Goal: Navigation & Orientation: Understand site structure

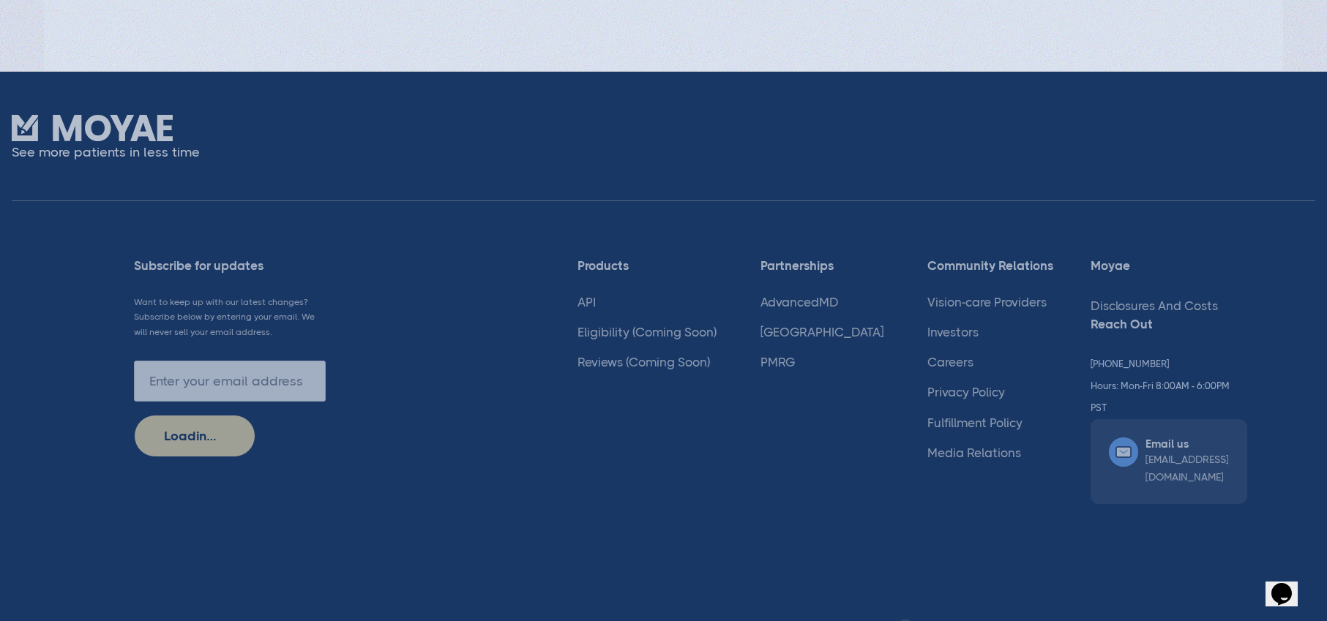
scroll to position [3857, 0]
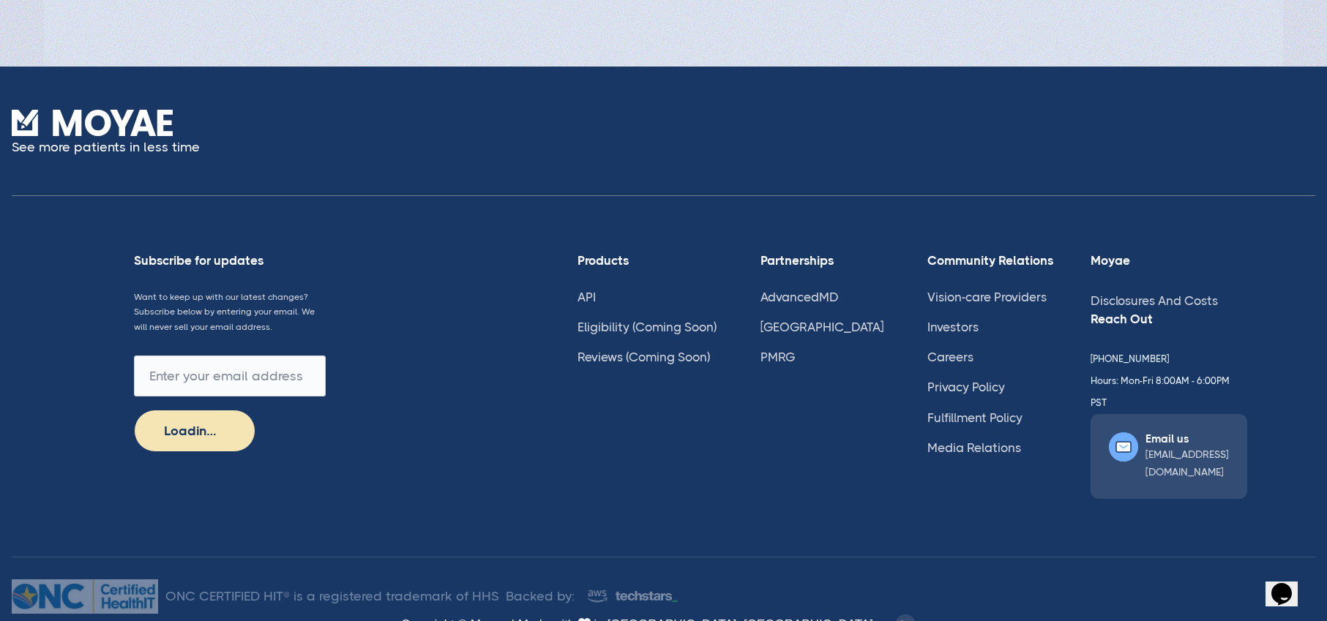
type input "Subscribe"
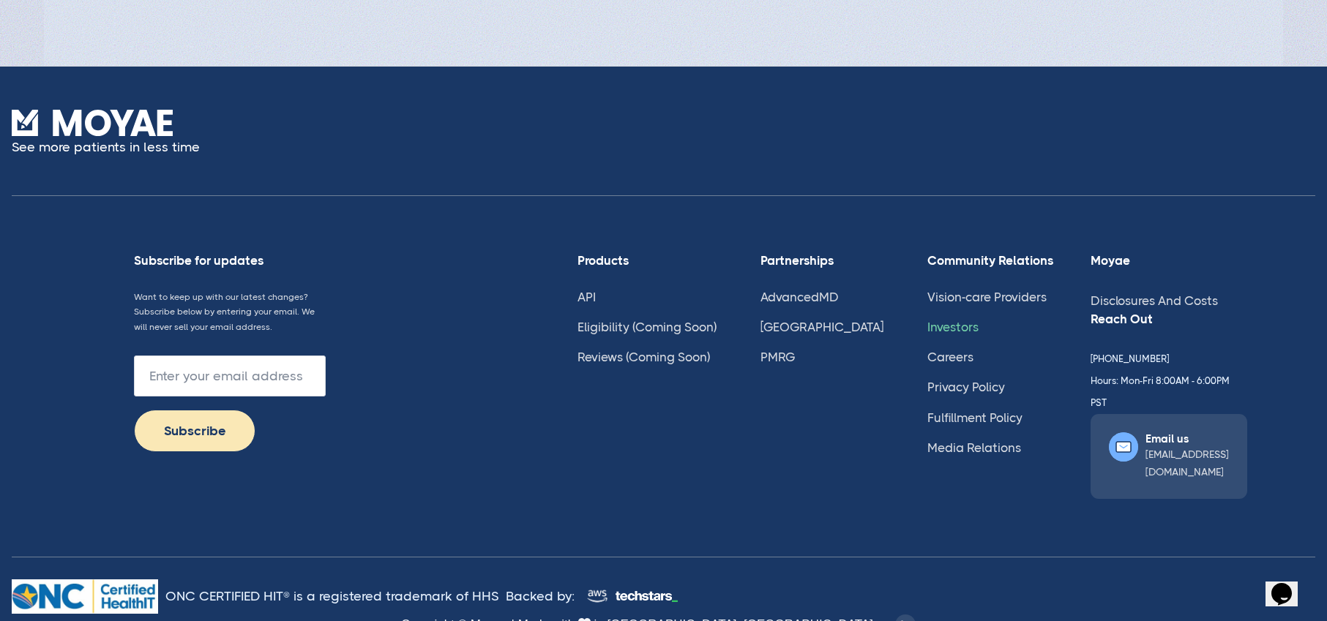
click at [927, 329] on link "Investors" at bounding box center [952, 327] width 51 height 15
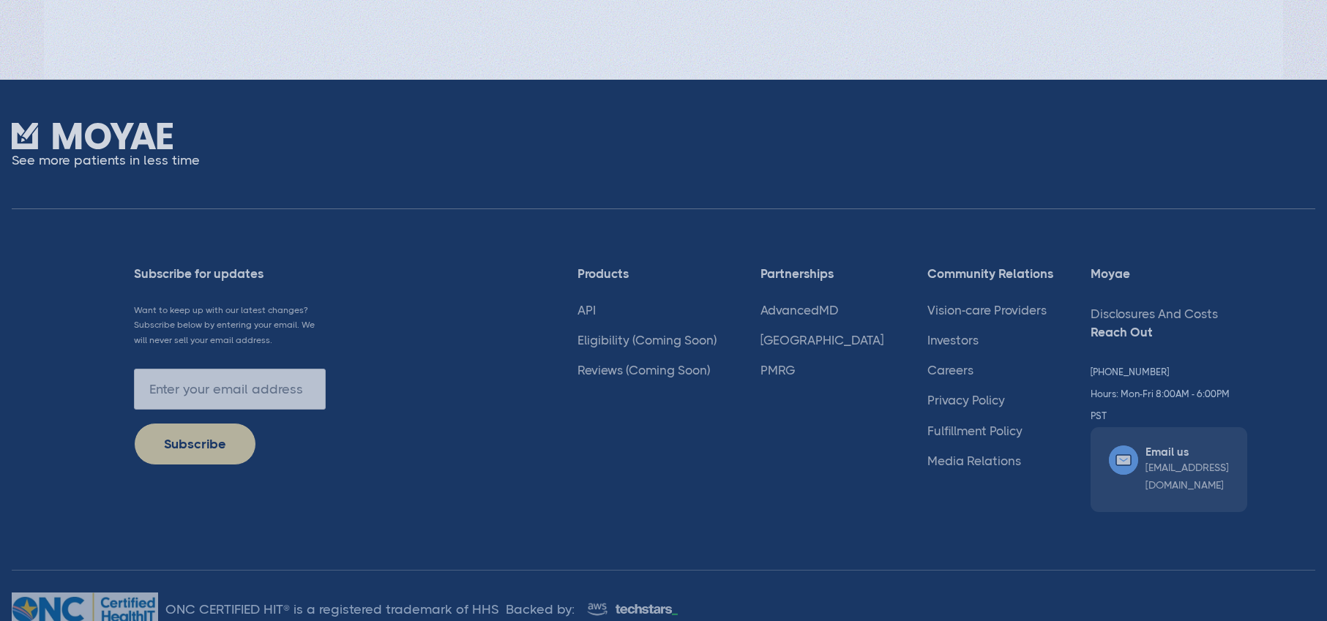
type input "Loading..."
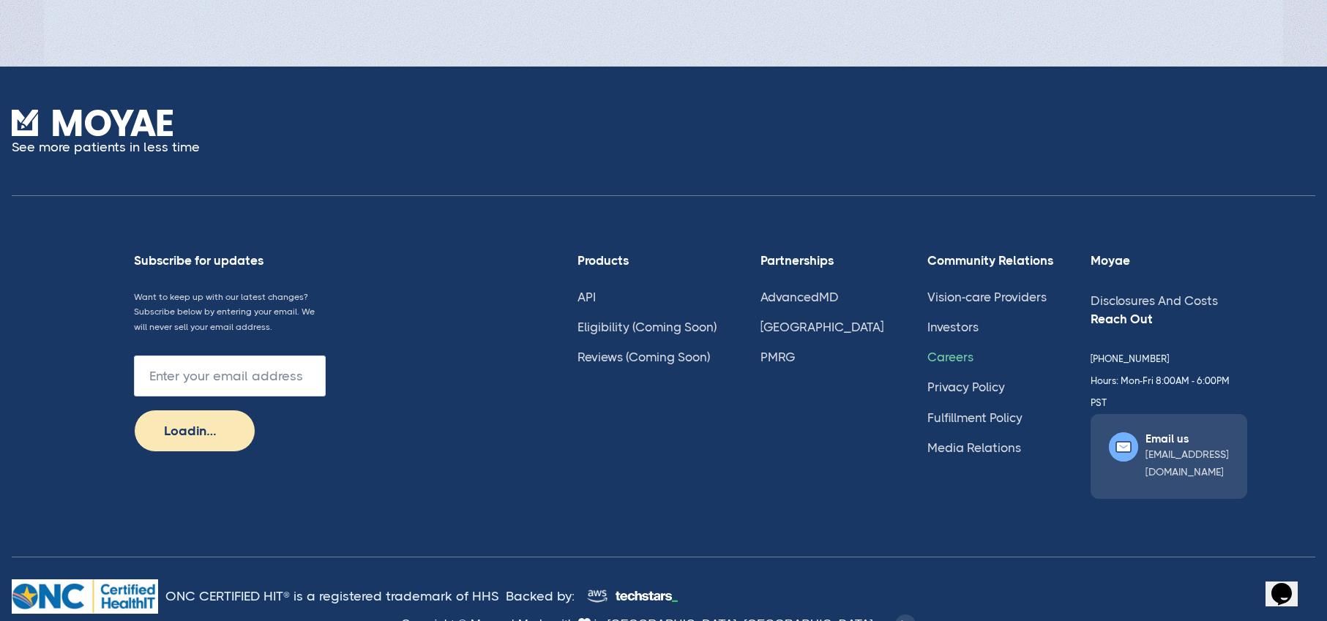
click at [927, 356] on link "Careers" at bounding box center [950, 357] width 46 height 15
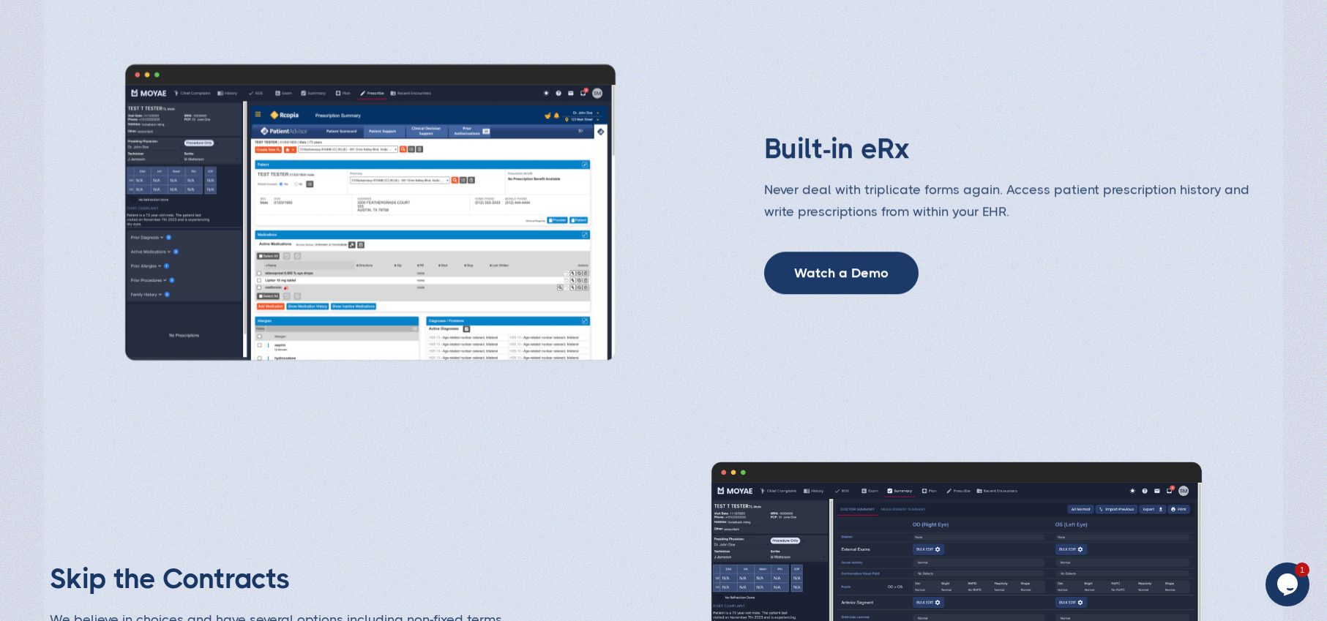
scroll to position [2439, 0]
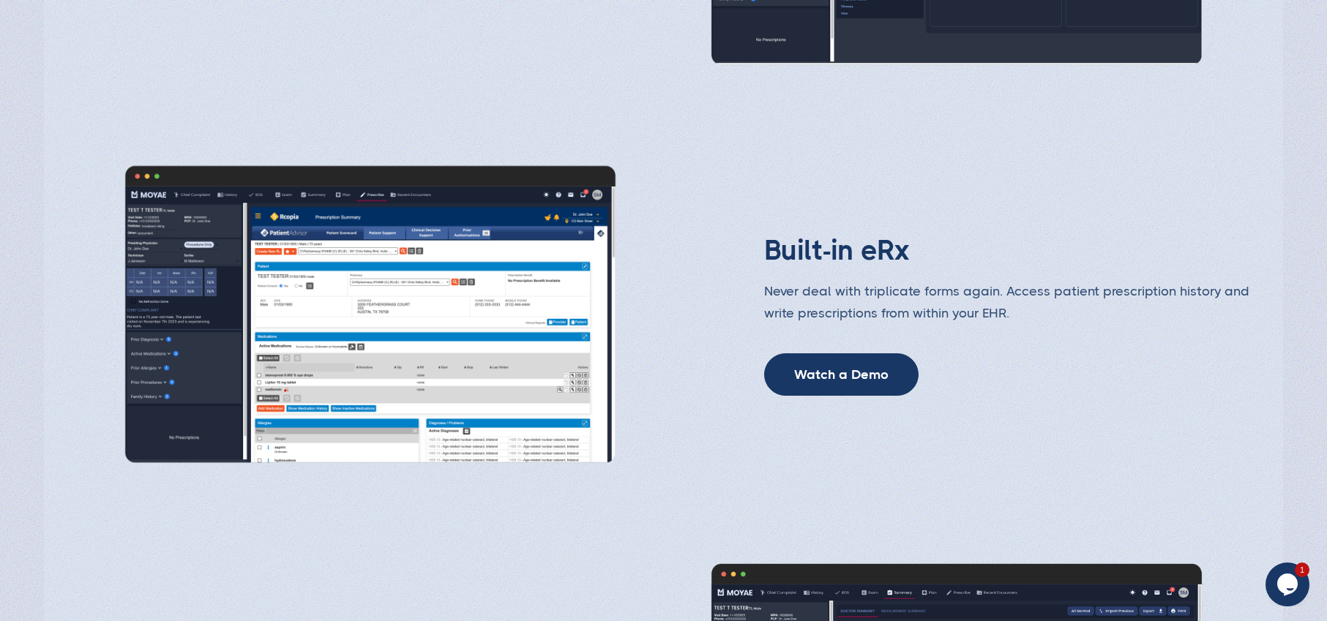
type input "Subscribe"
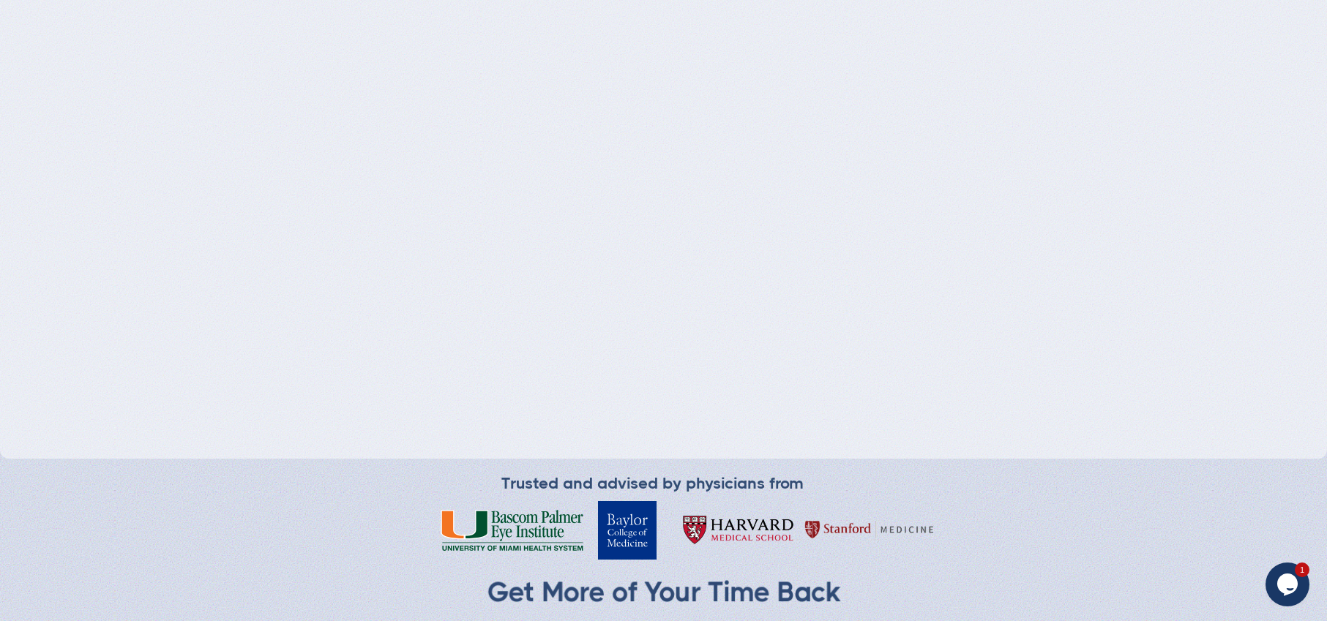
scroll to position [0, 0]
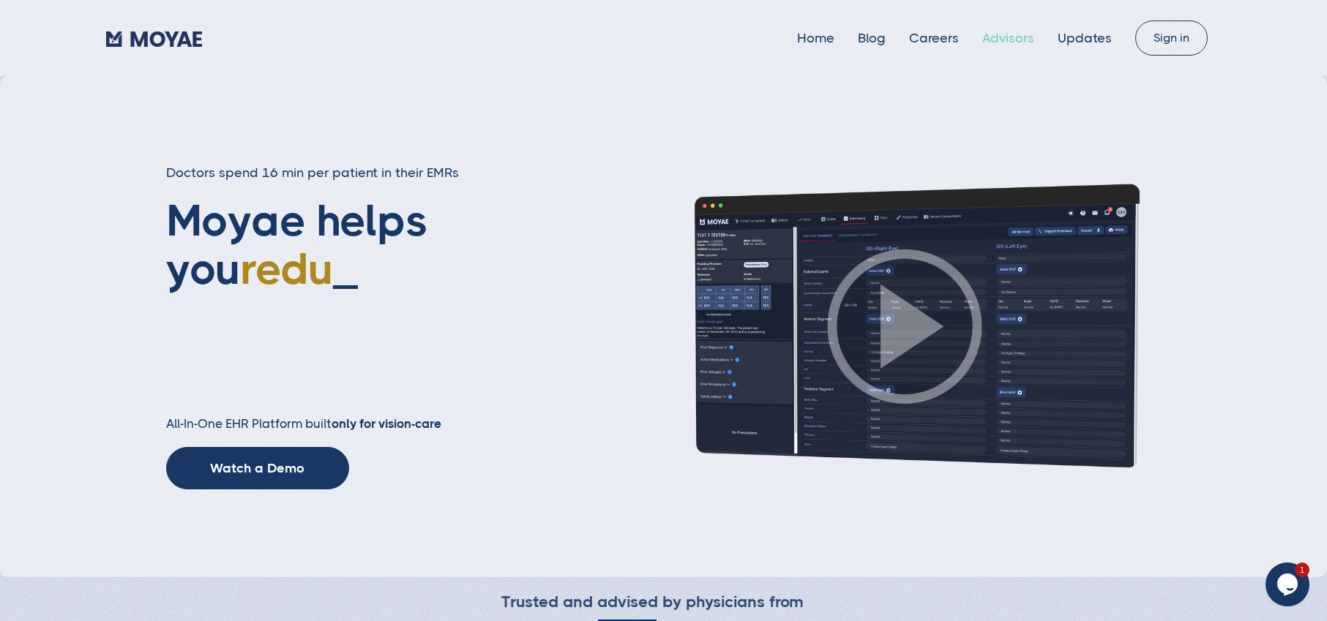
click at [1011, 39] on link "Advisors" at bounding box center [1008, 38] width 52 height 15
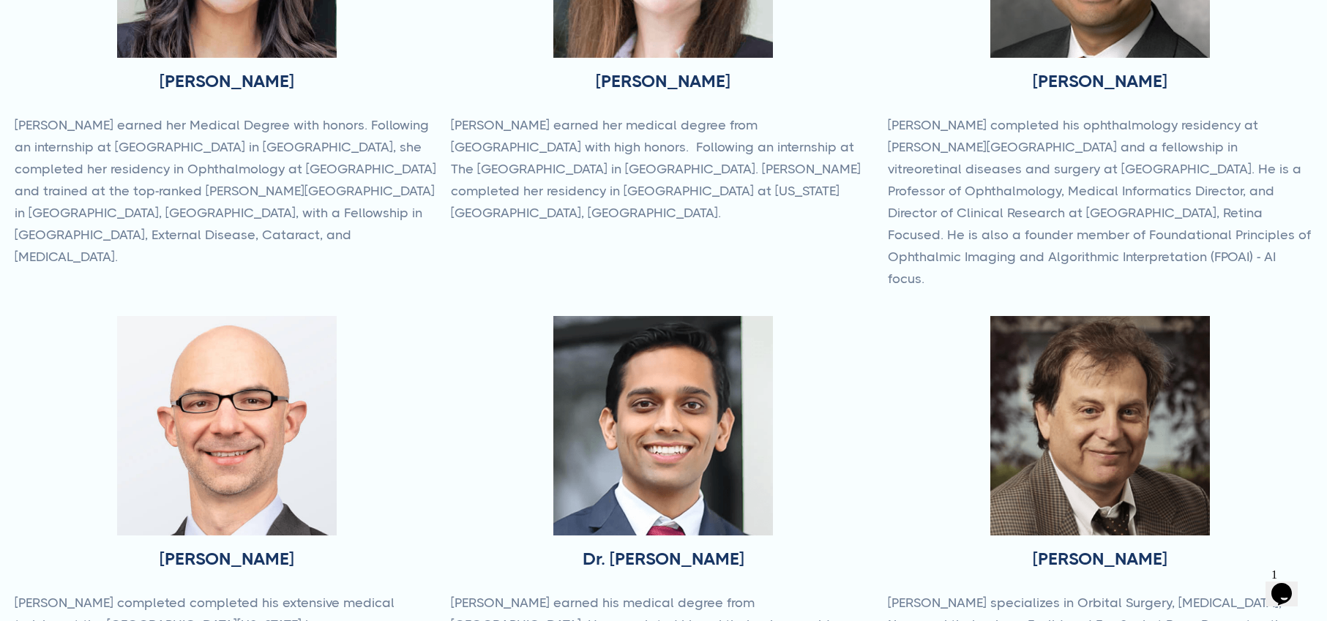
type input "Subscribe"
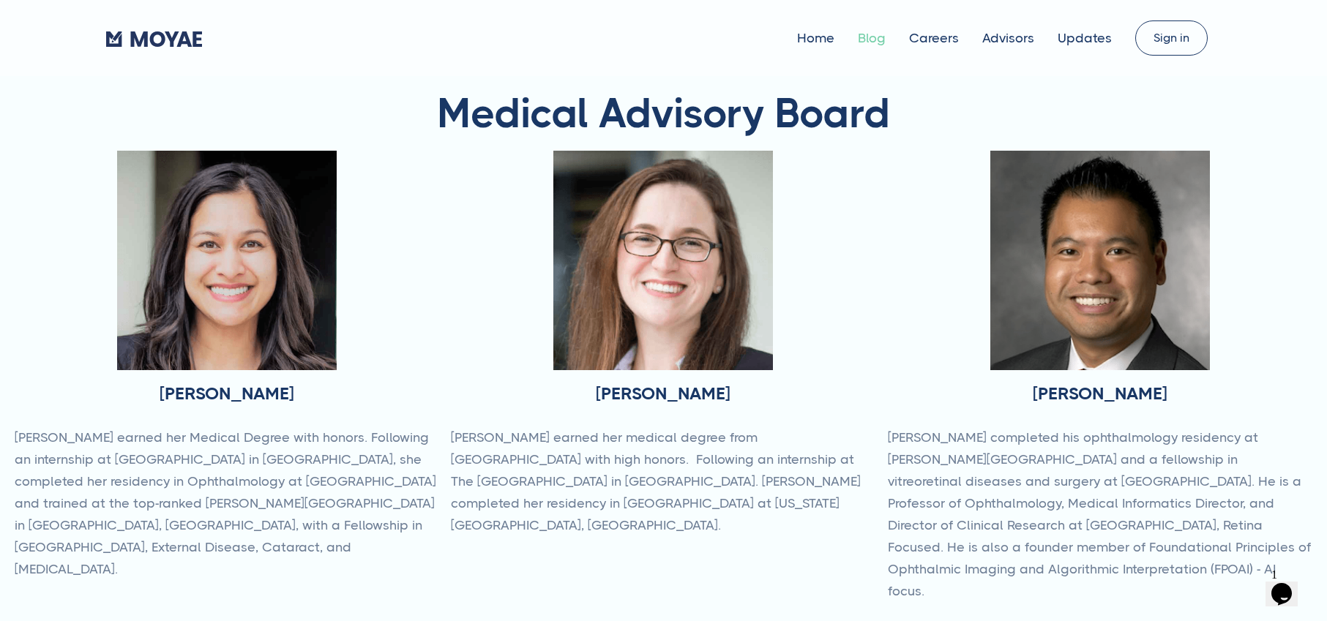
click at [874, 37] on link "Blog" at bounding box center [872, 38] width 28 height 15
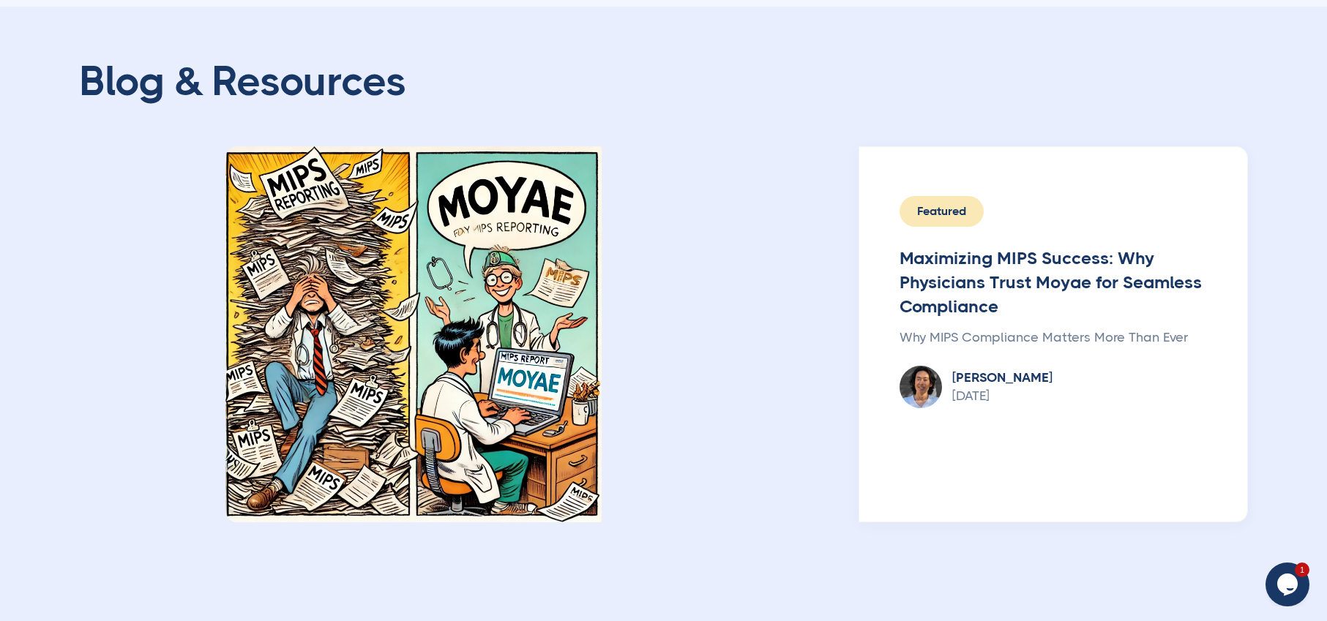
type input "Subscribe"
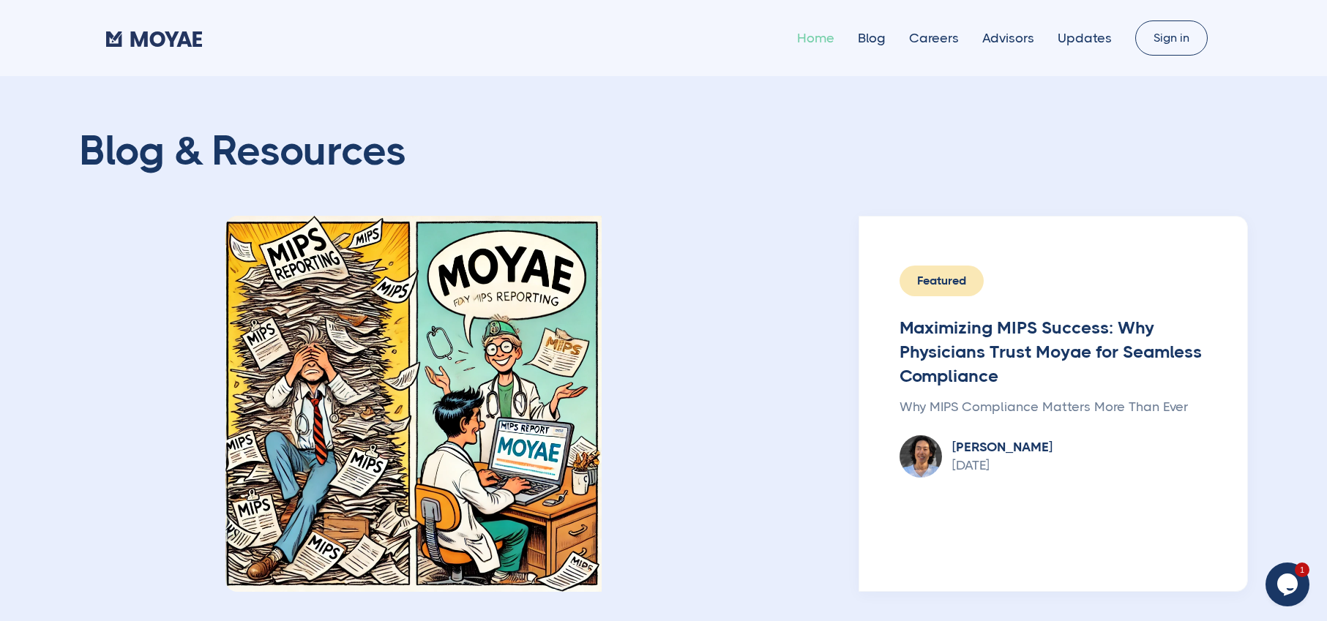
click at [829, 32] on link "Home" at bounding box center [815, 38] width 37 height 15
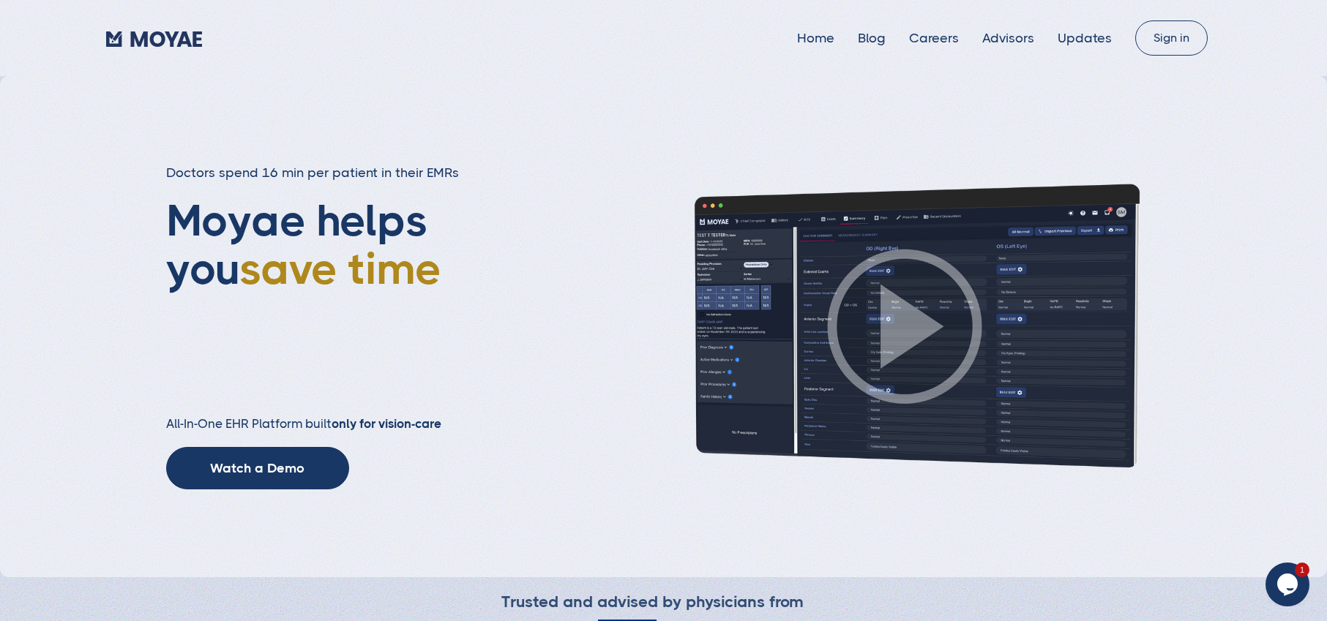
type input "Subscribe"
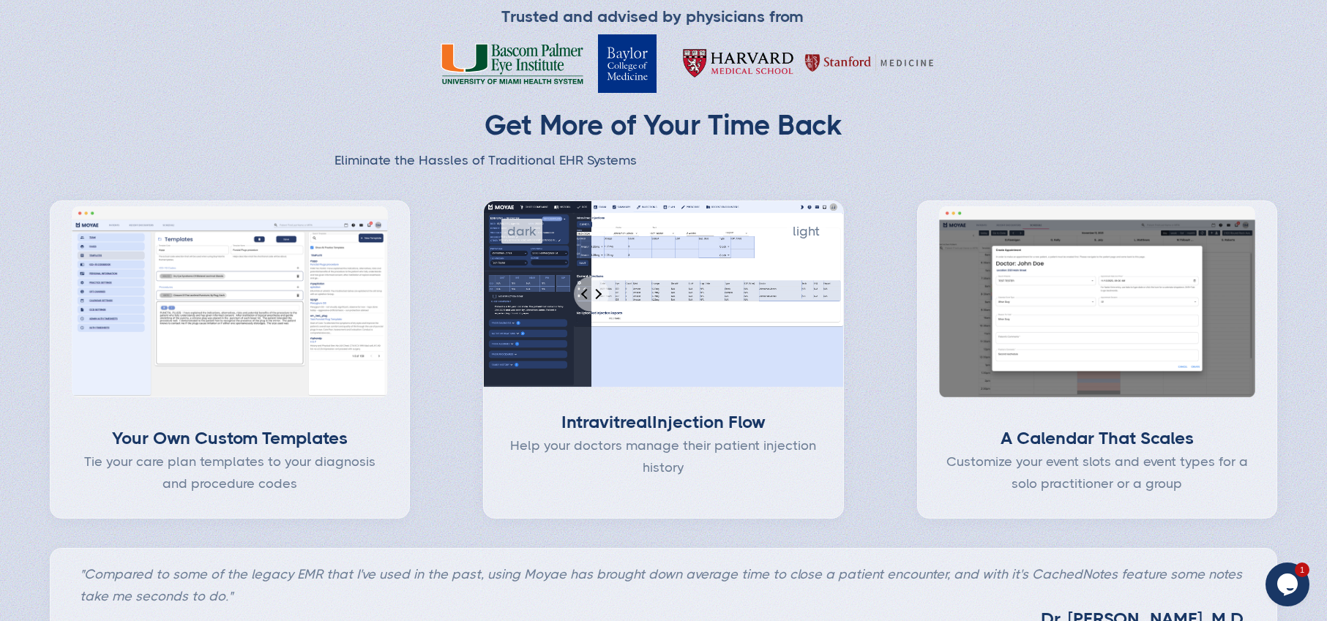
scroll to position [587, 0]
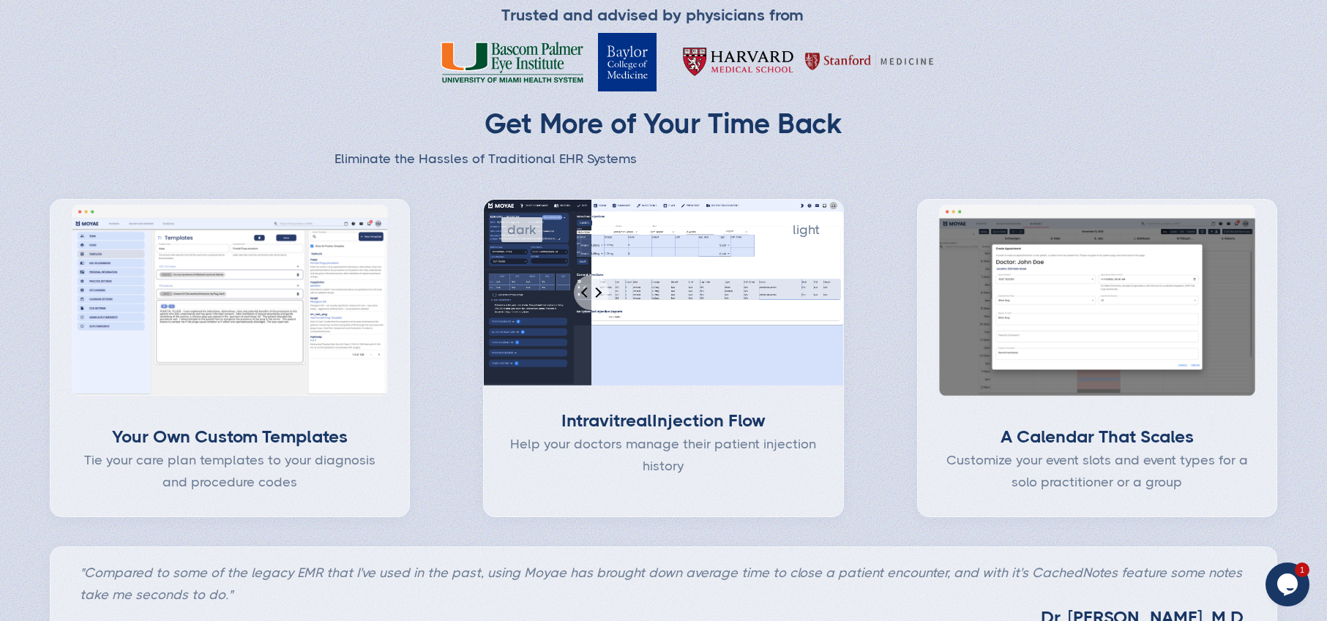
click at [266, 290] on img at bounding box center [229, 301] width 359 height 202
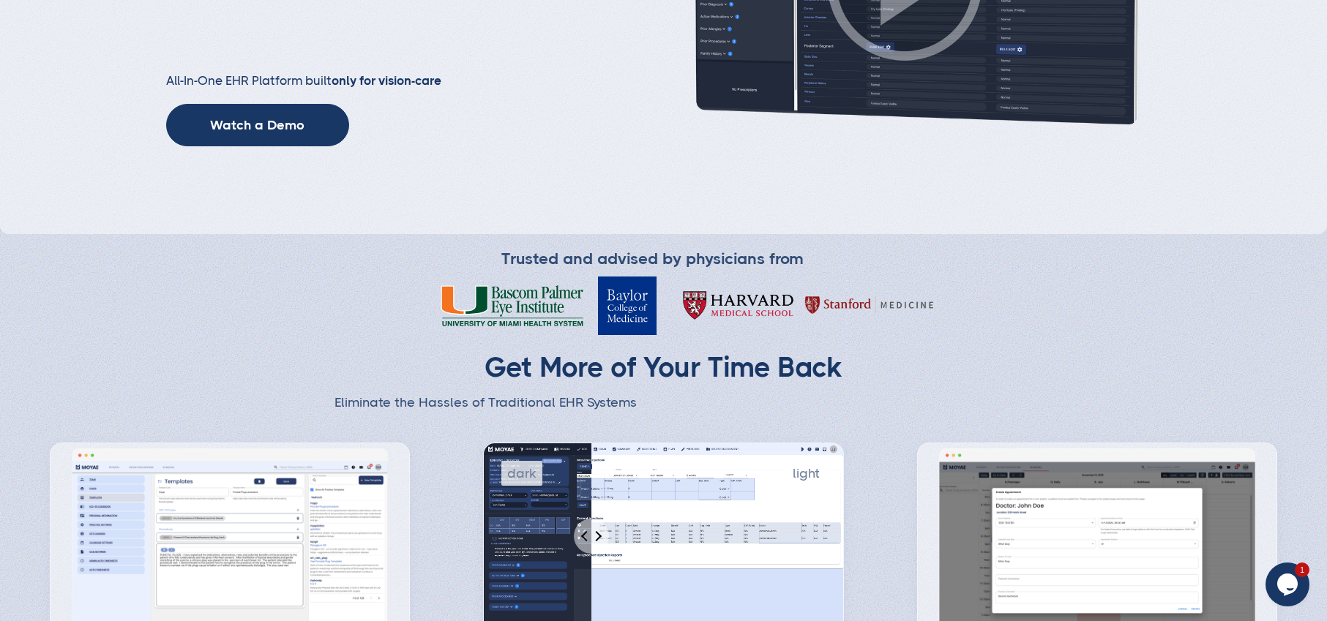
scroll to position [383, 0]
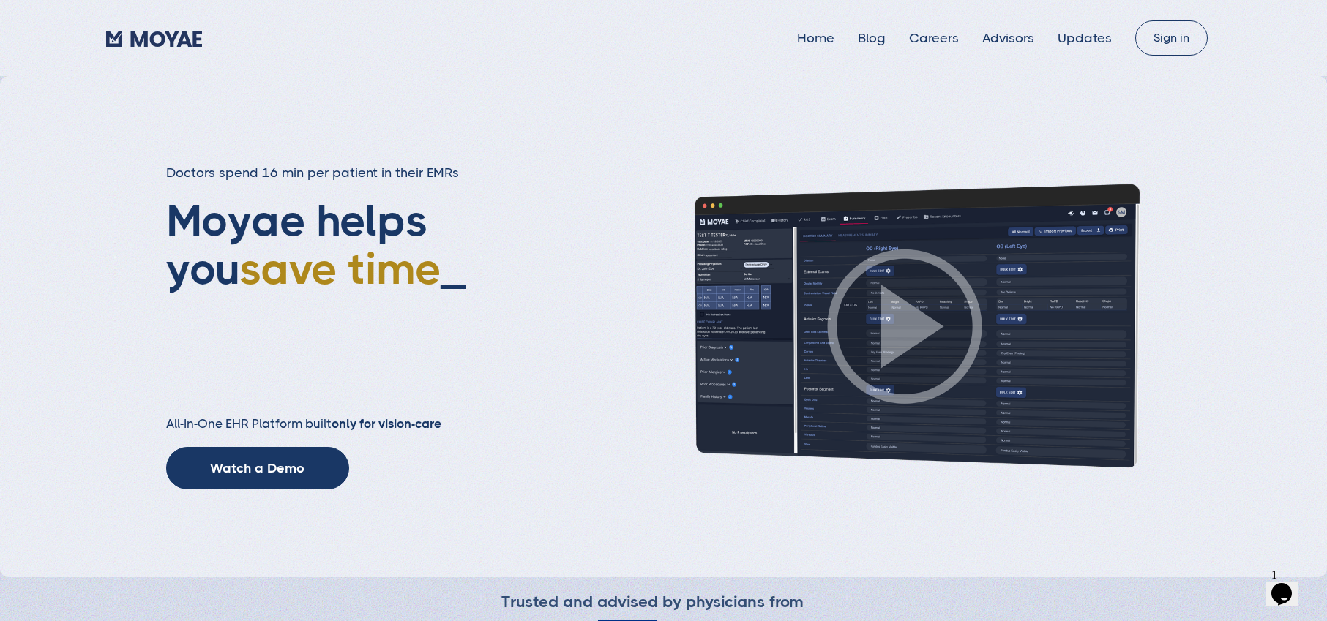
type input "Subscribe"
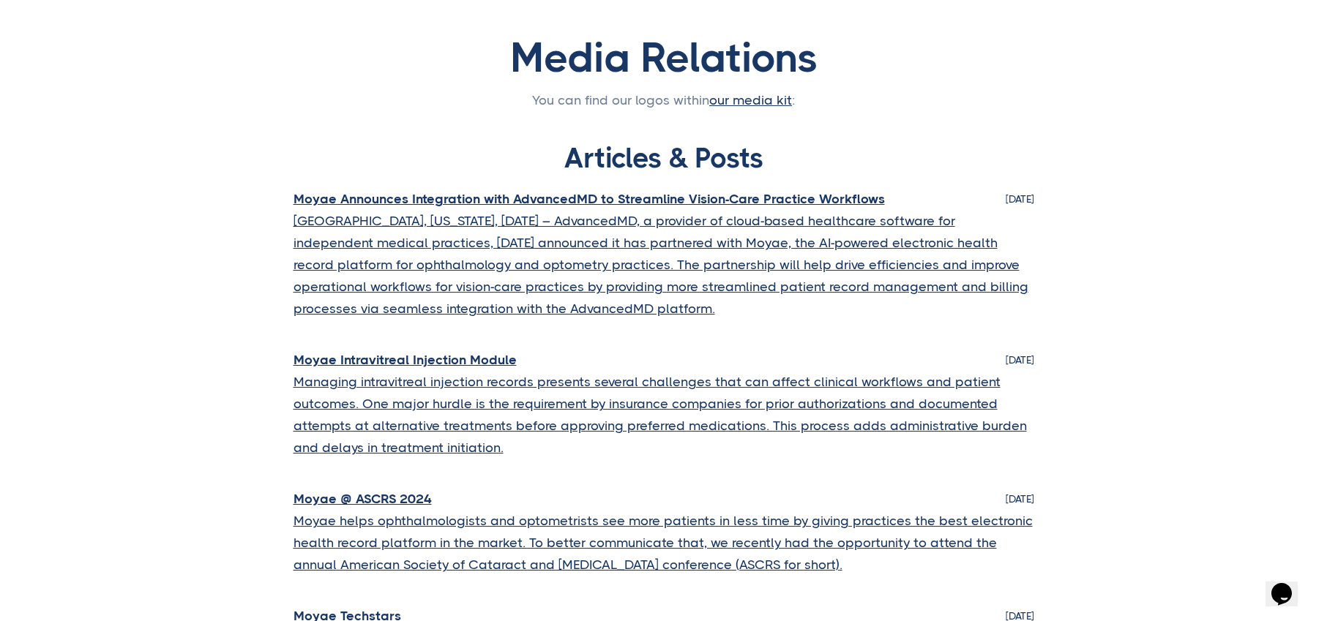
scroll to position [89, 0]
type input "Subscribe"
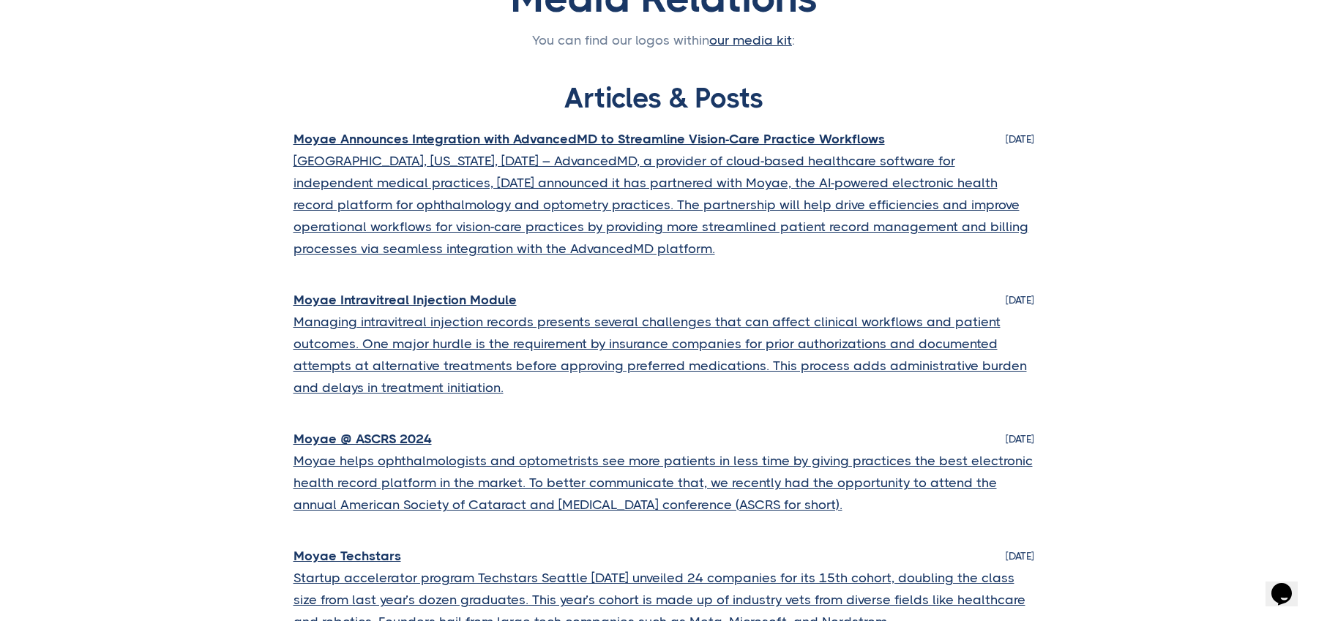
scroll to position [149, 0]
